Goal: Transaction & Acquisition: Purchase product/service

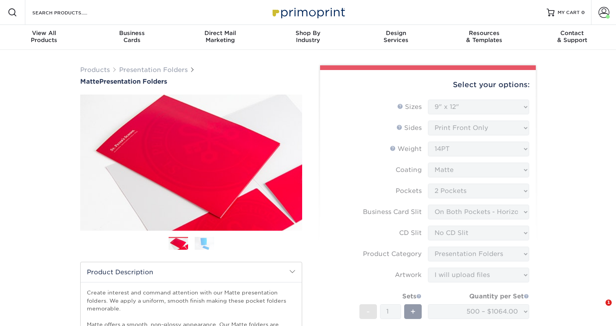
select select "9.00x12.00"
select select "e8427203-e3c7-4640-a4e8-bae00c228d98"
select select "72a87a50-32e6-4b0a-b352-83a99595e5b9"
select select "a092264a-7428-4d8e-b024-417dbebc6e25"
select select "57f7a581-ec4a-49d7-930d-eb044a1d12ac"
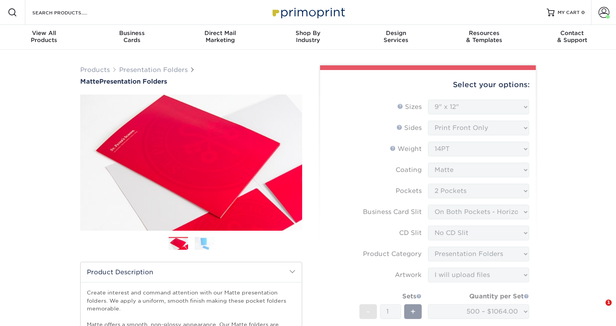
select select "upload"
select select "500 – $1064.00"
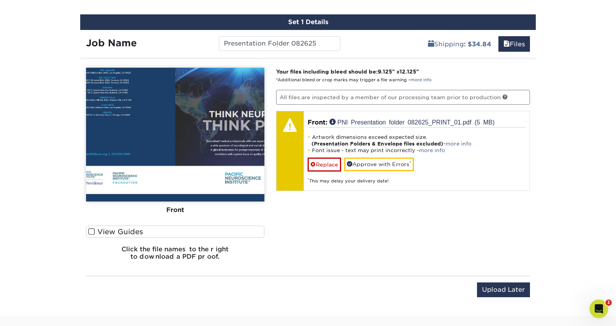
scroll to position [448, 0]
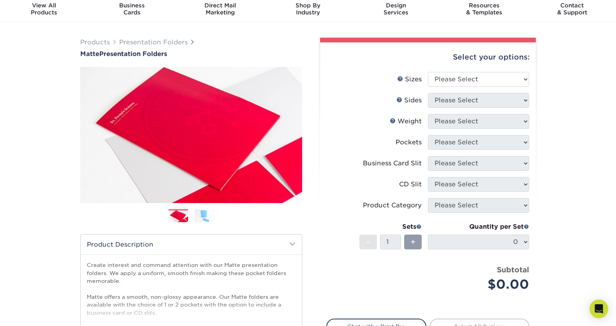
scroll to position [28, 0]
